Goal: Communication & Community: Ask a question

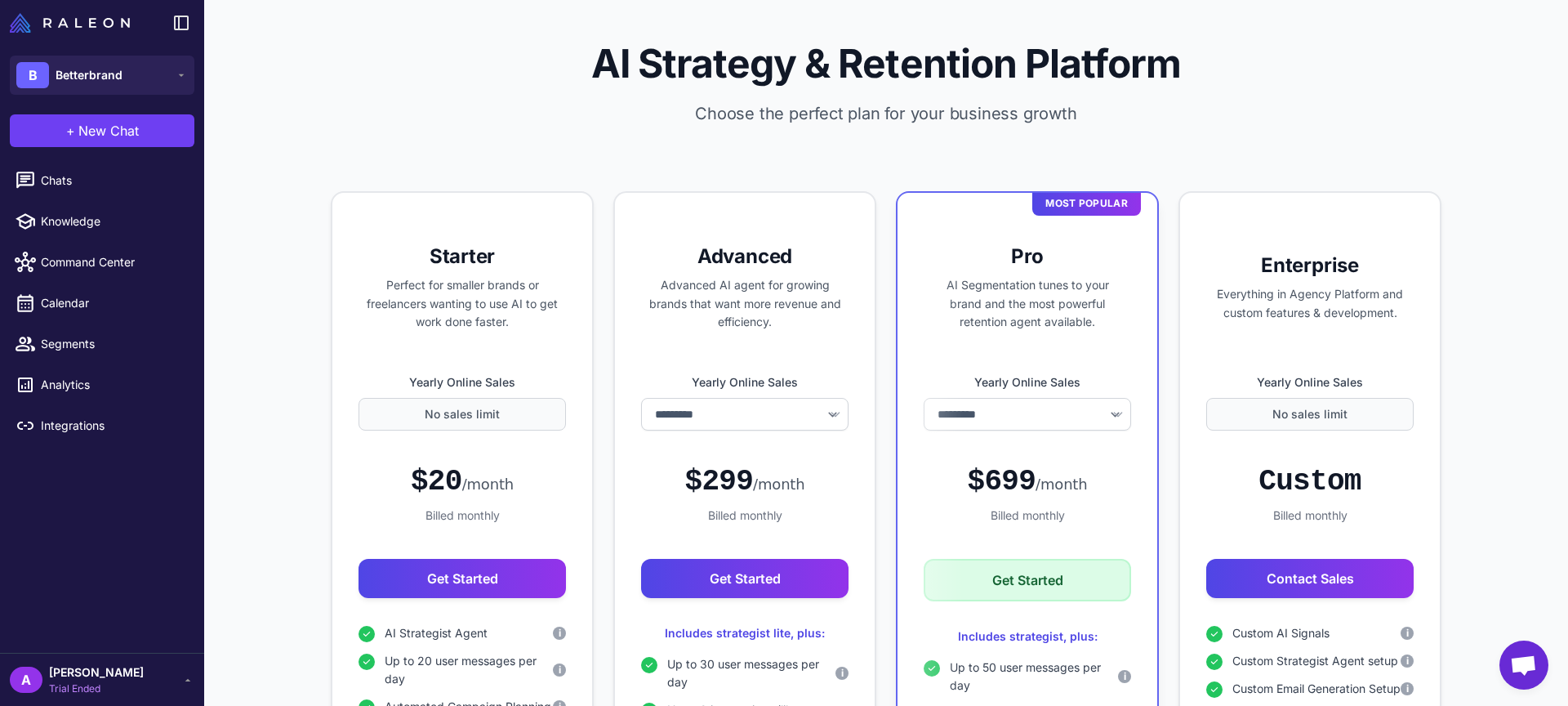
select select "*******"
click at [93, 130] on span "New Chat" at bounding box center [109, 130] width 60 height 19
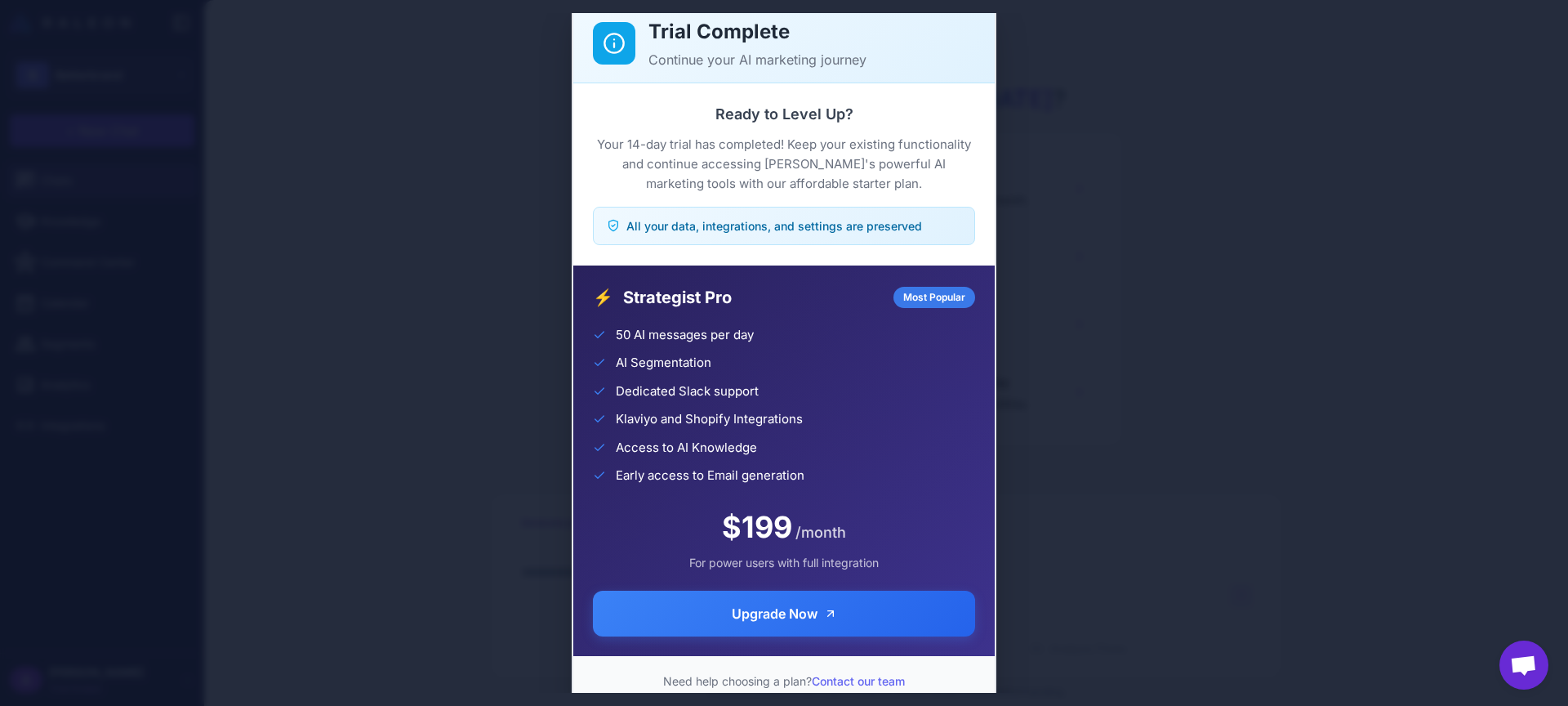
click at [494, 124] on div "Trial Complete Continue your AI marketing journey Ready to Level Up? Your 14-da…" at bounding box center [784, 353] width 1568 height 680
